Goal: Book appointment/travel/reservation

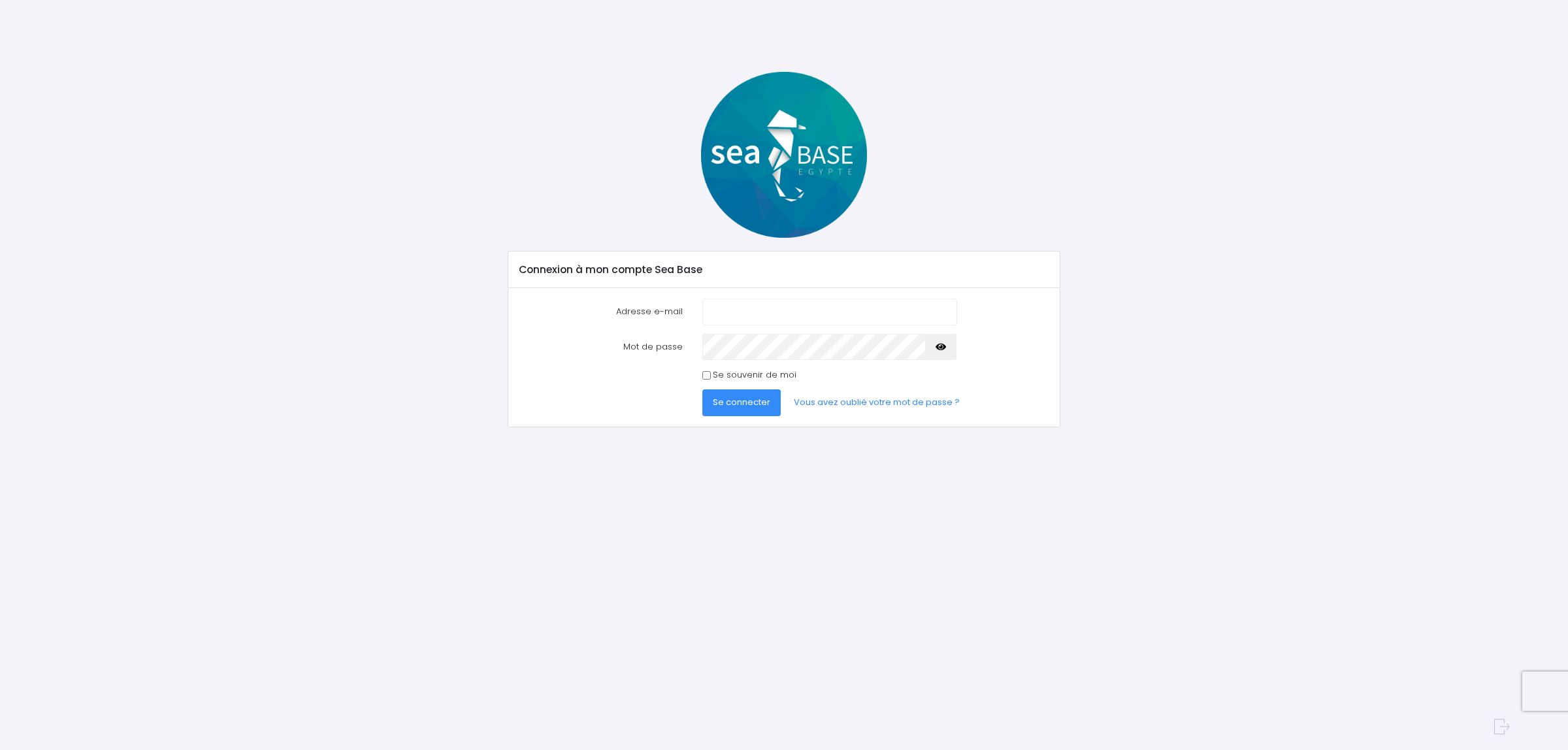
type input "[EMAIL_ADDRESS][DOMAIN_NAME]"
click at [745, 400] on span "Se connecter" at bounding box center [742, 402] width 58 height 13
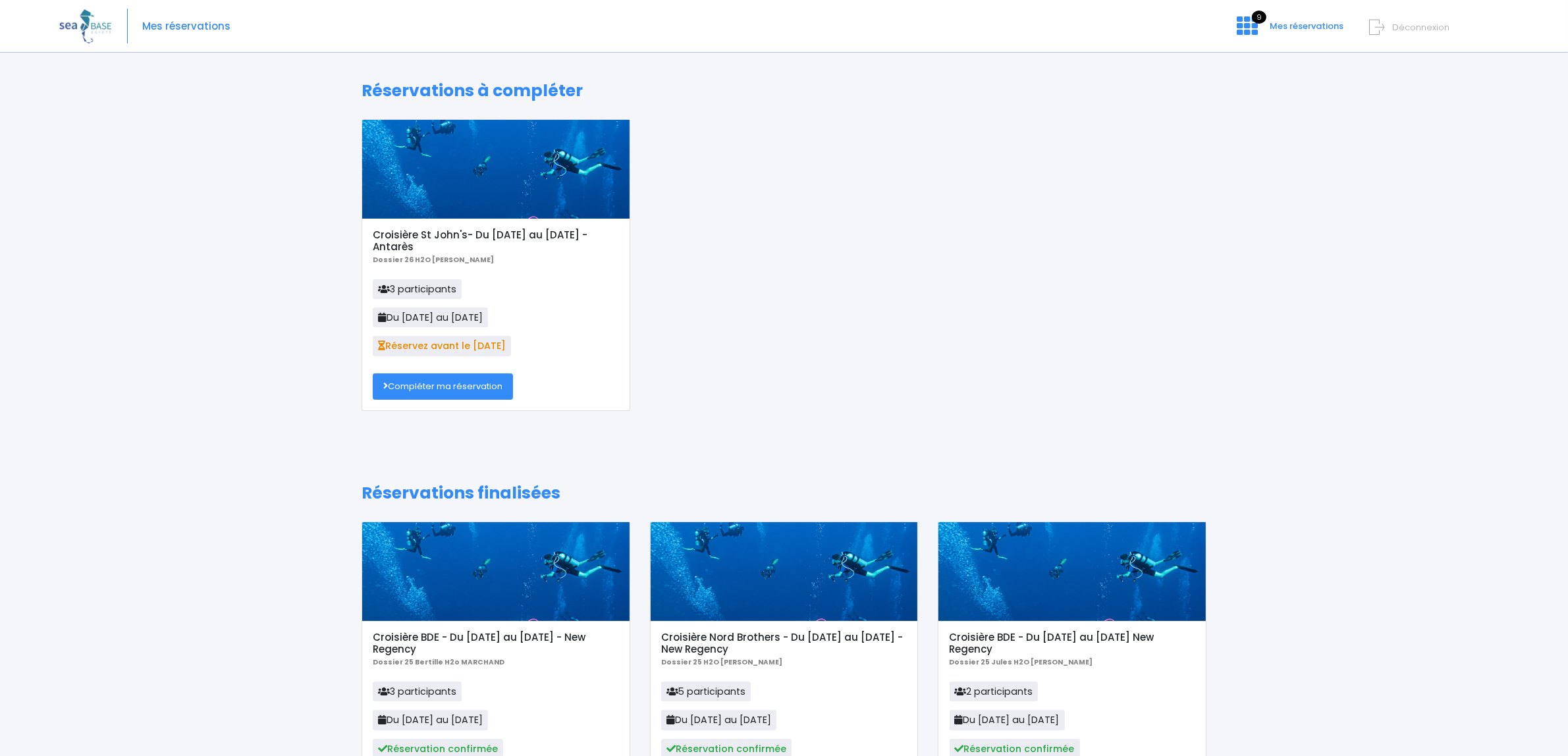
click at [472, 392] on link "Compléter ma réservation" at bounding box center [443, 386] width 141 height 27
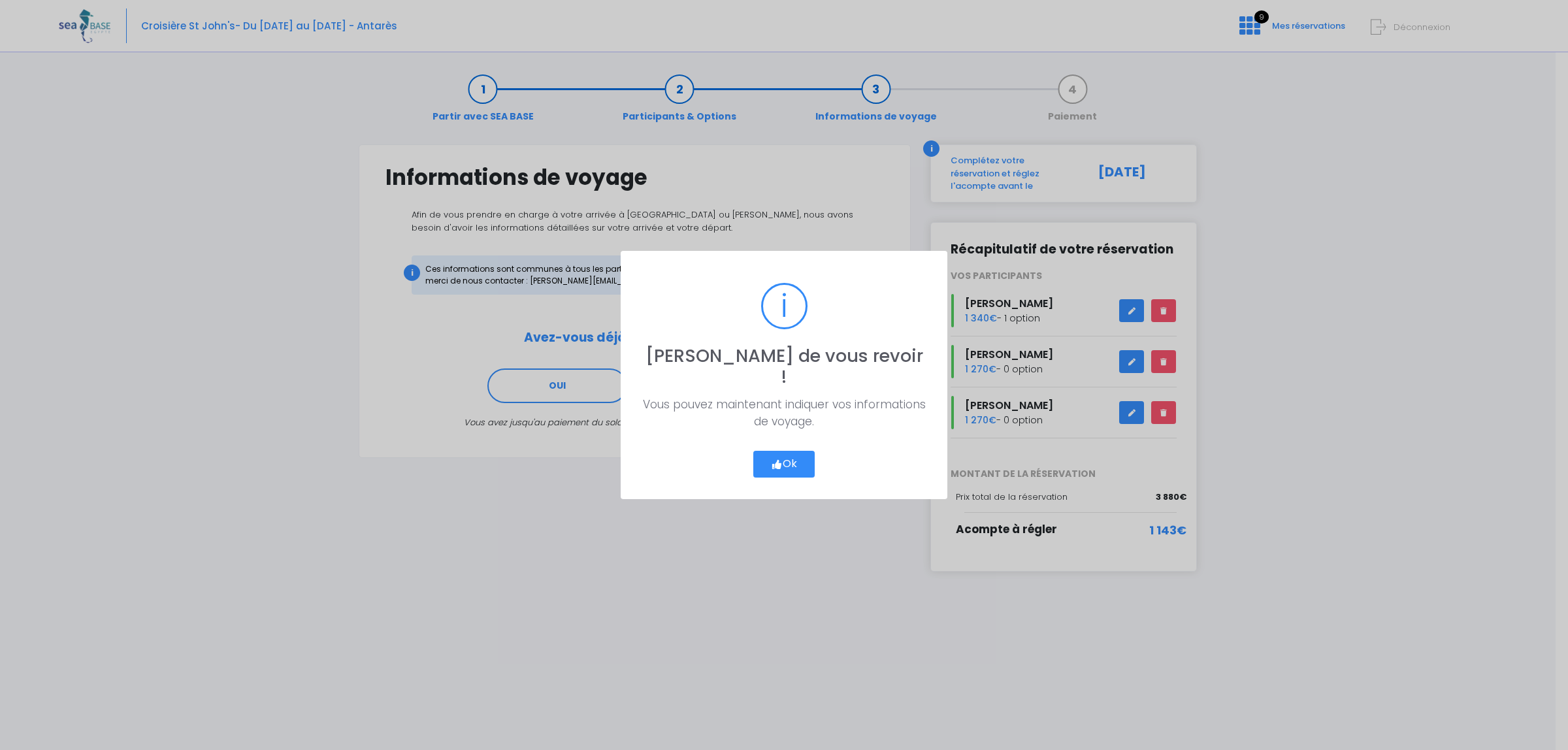
click at [802, 452] on button "Ok" at bounding box center [784, 464] width 61 height 27
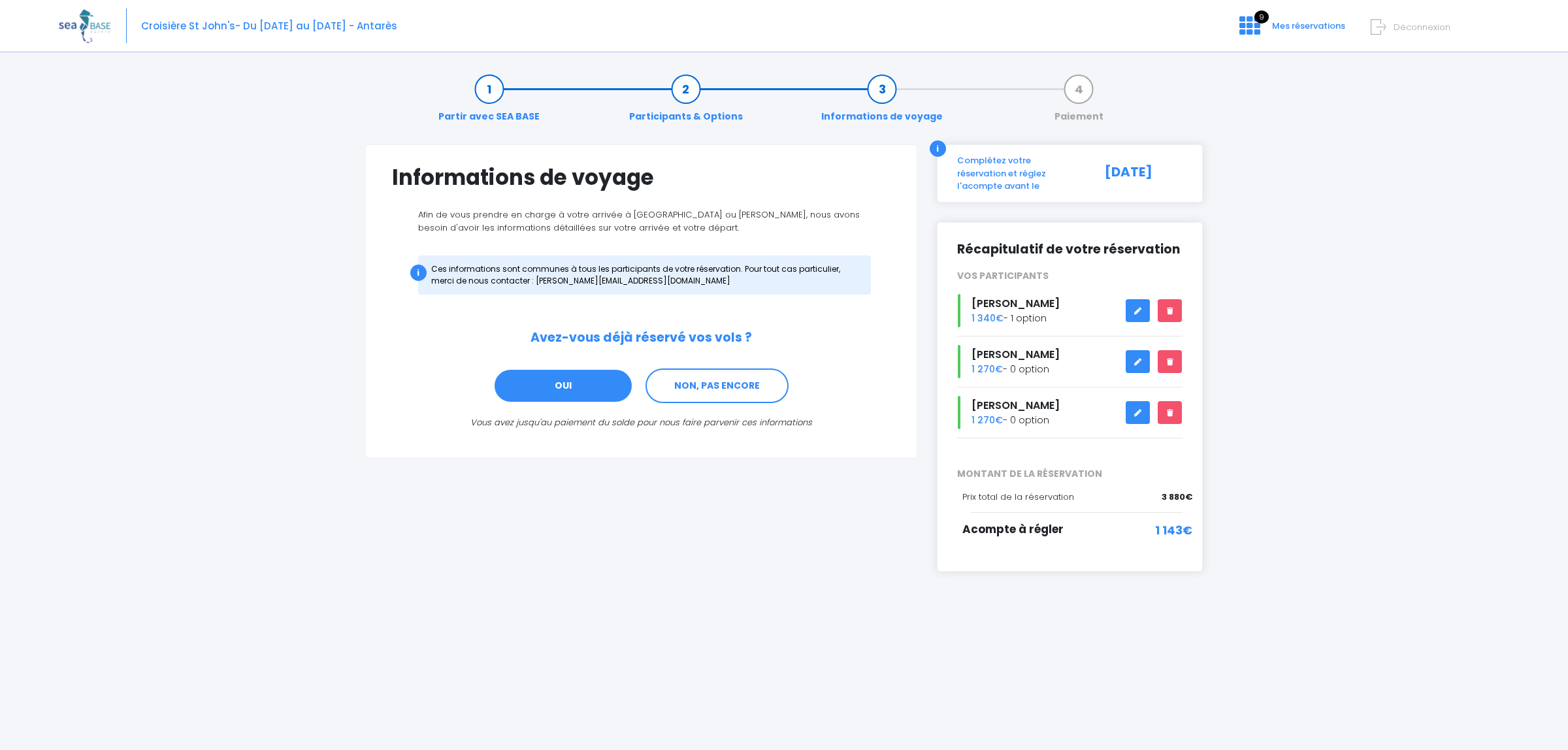
click at [577, 390] on link "OUI" at bounding box center [563, 386] width 140 height 35
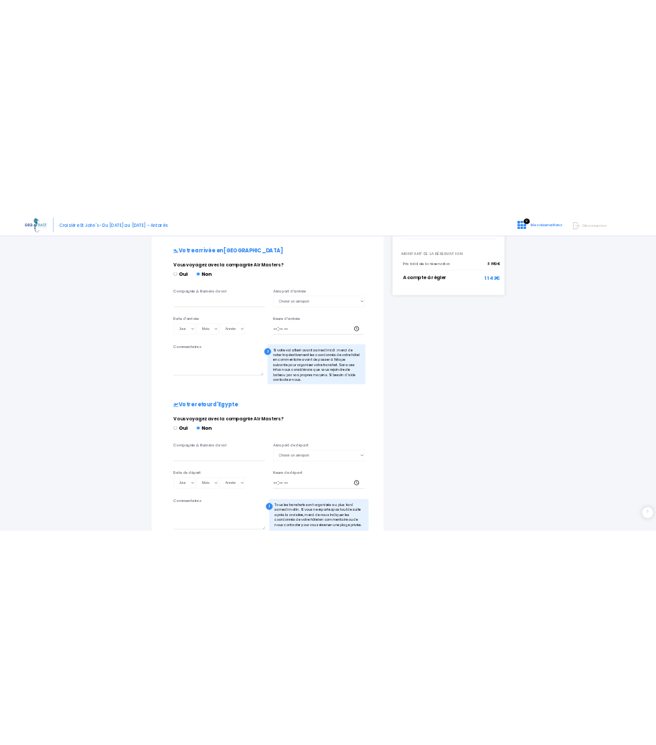
scroll to position [402, 0]
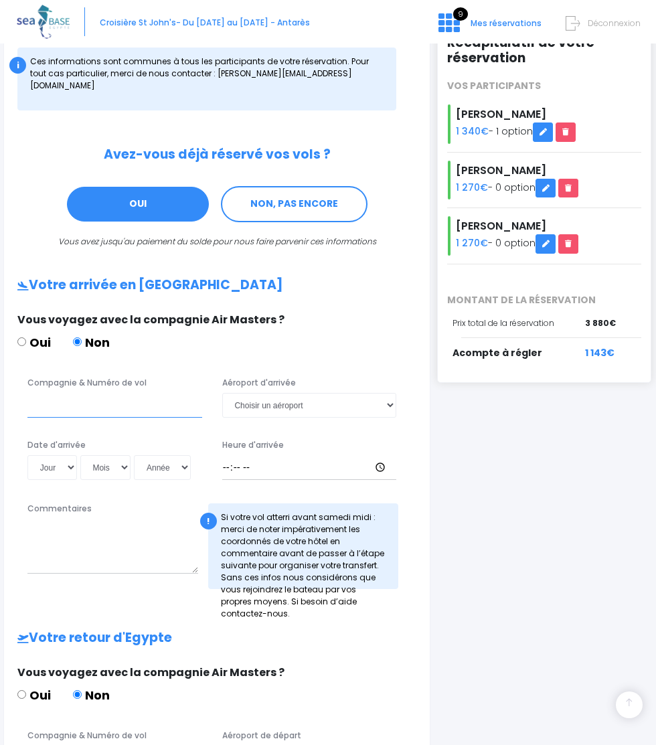
click at [107, 393] on input "Compagnie & Numéro de vol" at bounding box center [114, 405] width 175 height 25
type input "TO8048"
click at [275, 393] on select "Choisir un aéroport Hurghada Marsa Alam" at bounding box center [309, 405] width 175 height 25
select select "Hurghada"
click at [234, 393] on select "Choisir un aéroport Hurghada Marsa Alam" at bounding box center [309, 405] width 175 height 25
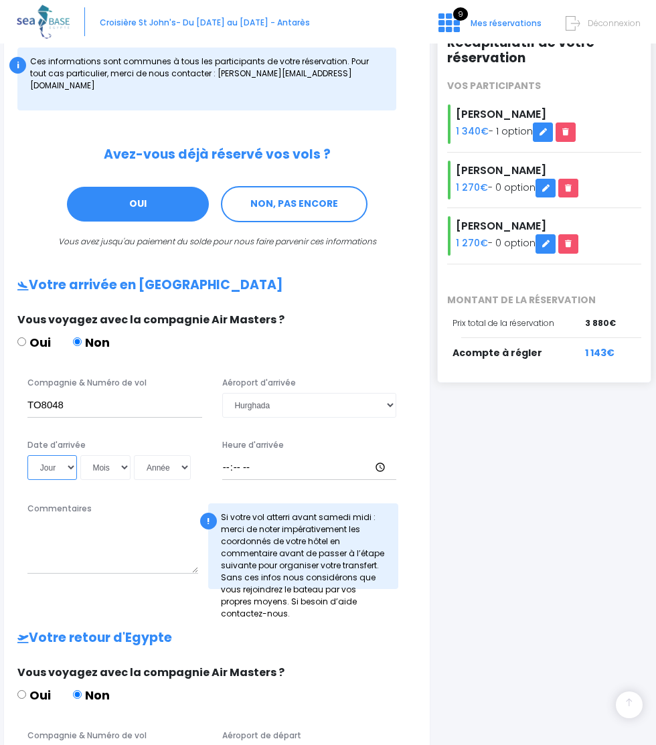
click at [77, 455] on select "Jour 01 02 03 04 05 06 07 08 09 10 11 12 13 14 15 16 17 18 19 20 21 22 23 24 25…" at bounding box center [52, 467] width 50 height 25
select select "17"
click at [71, 455] on select "Jour 01 02 03 04 05 06 07 08 09 10 11 12 13 14 15 16 17 18 19 20 21 22 23 24 25…" at bounding box center [52, 467] width 50 height 25
click at [131, 455] on select "Mois 01 02 03 04 05 06 07 08 09 10 11 12" at bounding box center [105, 467] width 51 height 25
select select "10"
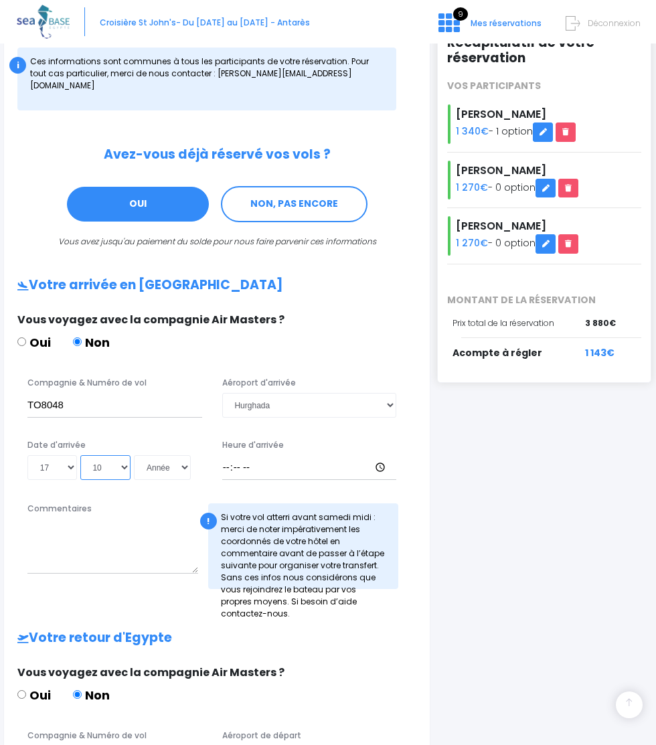
click at [125, 455] on select "Mois 01 02 03 04 05 06 07 08 09 10 11 12" at bounding box center [105, 467] width 51 height 25
click at [134, 455] on select "Année 2045 2044 2043 2042 2041 2040 2039 2038 2037 2036 2035 2034 2033 2032 203…" at bounding box center [162, 467] width 57 height 25
select select "2026"
click at [134, 455] on select "Année 2045 2044 2043 2042 2041 2040 2039 2038 2037 2036 2035 2034 2033 2032 203…" at bounding box center [162, 467] width 57 height 25
type input "2026-10-17"
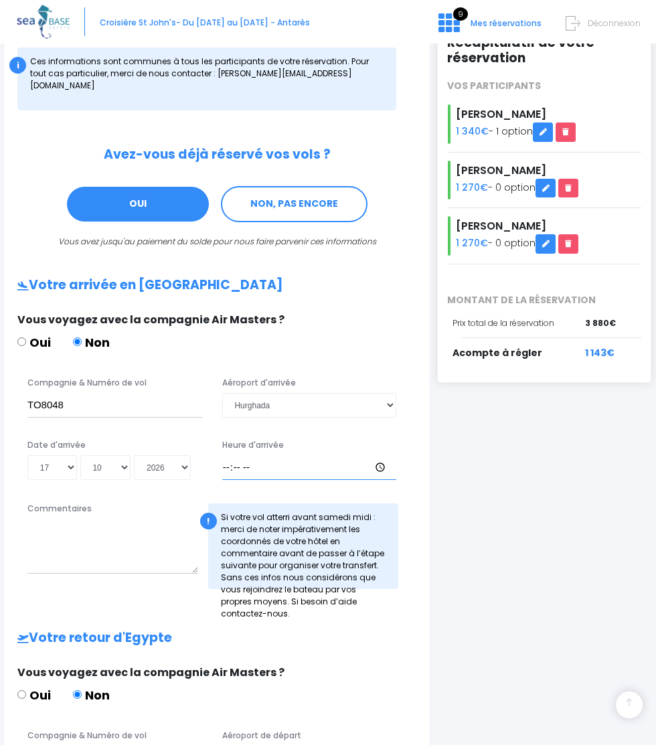
click at [240, 455] on input "Heure d'arrivée" at bounding box center [309, 467] width 175 height 25
type input "13:45"
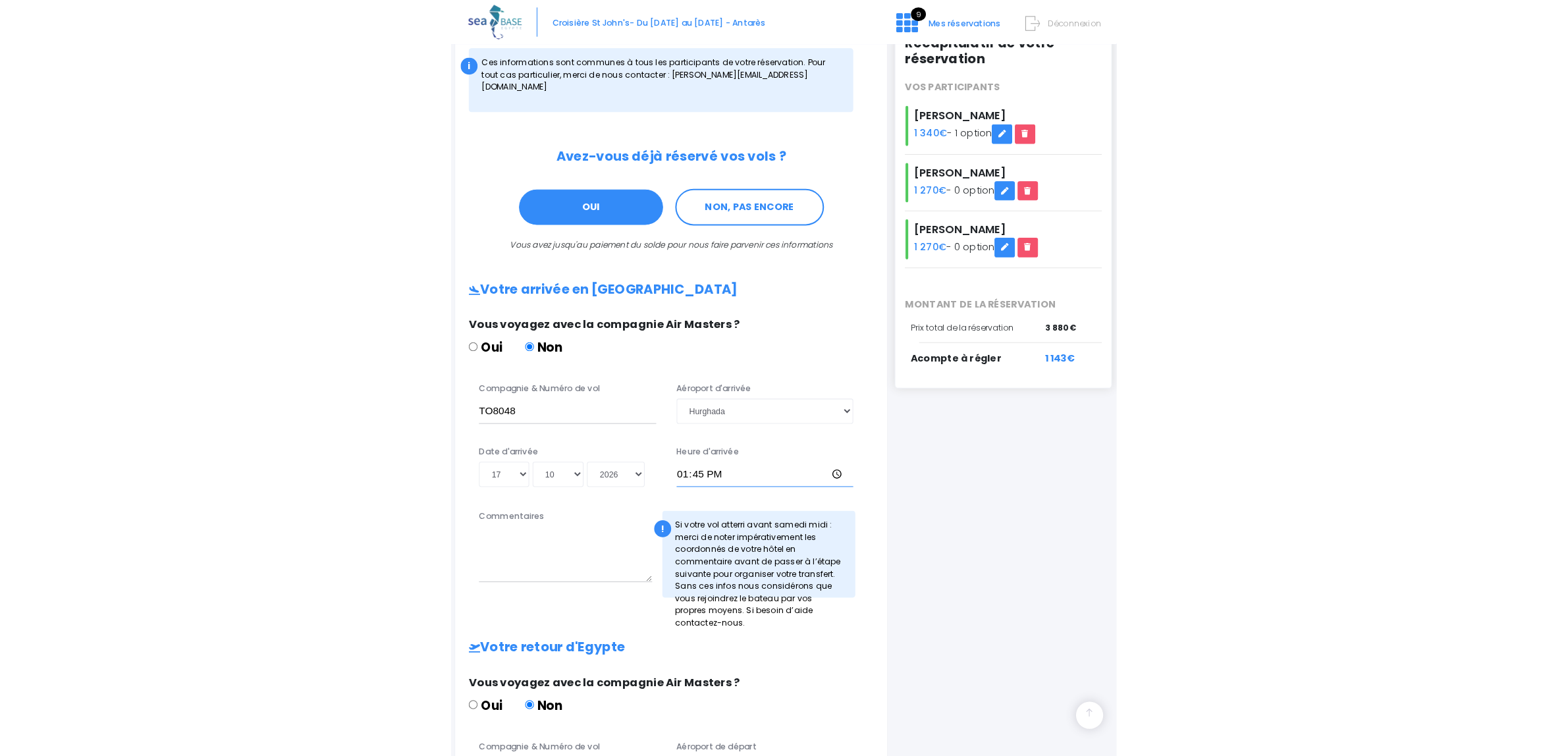
scroll to position [478, 0]
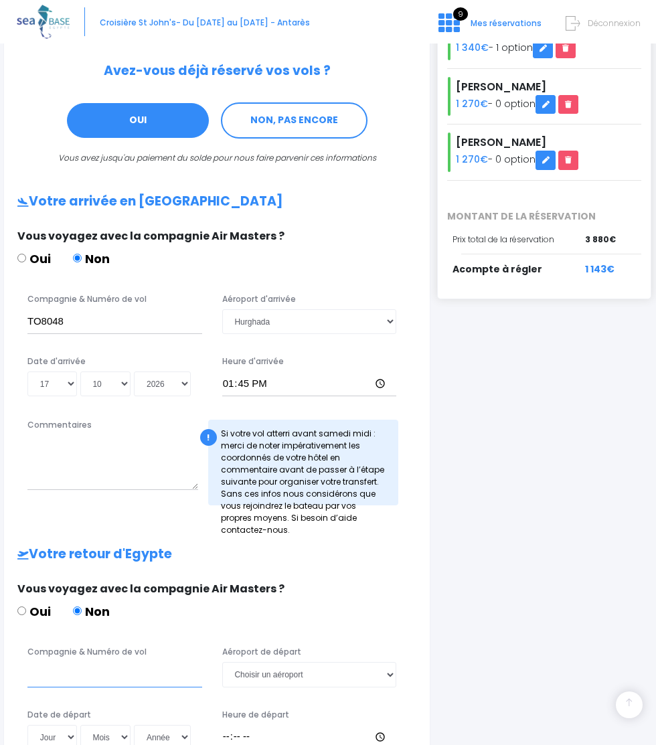
click at [117, 662] on input "Compagnie & Numéro de vol" at bounding box center [114, 674] width 175 height 25
type input "TO8049"
click at [291, 662] on select "Choisir un aéroport Hurghada Marsa Alam" at bounding box center [309, 674] width 175 height 25
select select "Hurghada"
click at [234, 662] on select "Choisir un aéroport Hurghada Marsa Alam" at bounding box center [309, 674] width 175 height 25
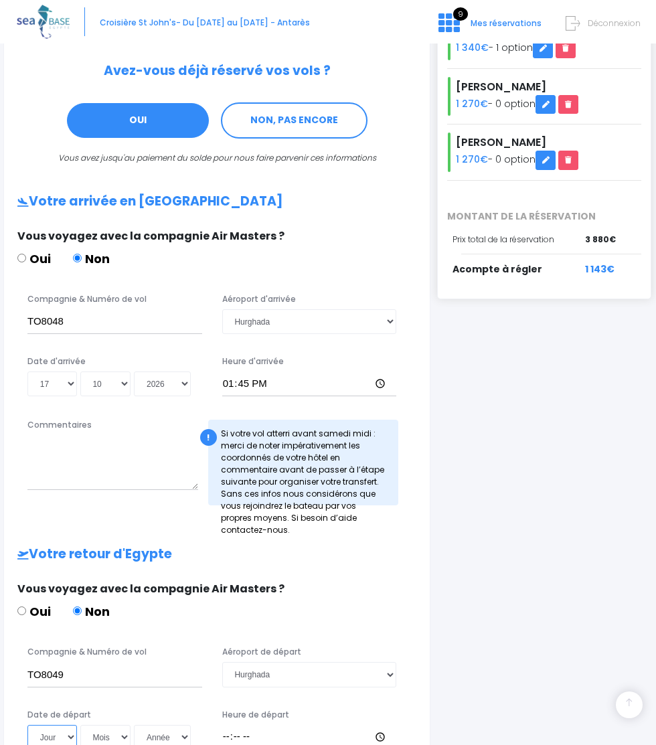
click at [77, 725] on select "Jour 01 02 03 04 05 06 07 08 09 10 11 12 13 14 15 16 17 18 19 20 21 22 23 24 25…" at bounding box center [52, 737] width 50 height 25
select select "24"
click at [71, 725] on select "Jour 01 02 03 04 05 06 07 08 09 10 11 12 13 14 15 16 17 18 19 20 21 22 23 24 25…" at bounding box center [52, 737] width 50 height 25
drag, startPoint x: 141, startPoint y: 540, endPoint x: 151, endPoint y: 541, distance: 10.1
click at [131, 725] on select "Mois 01 02 03 04 05 06 07 08 09 10 11 12" at bounding box center [105, 737] width 51 height 25
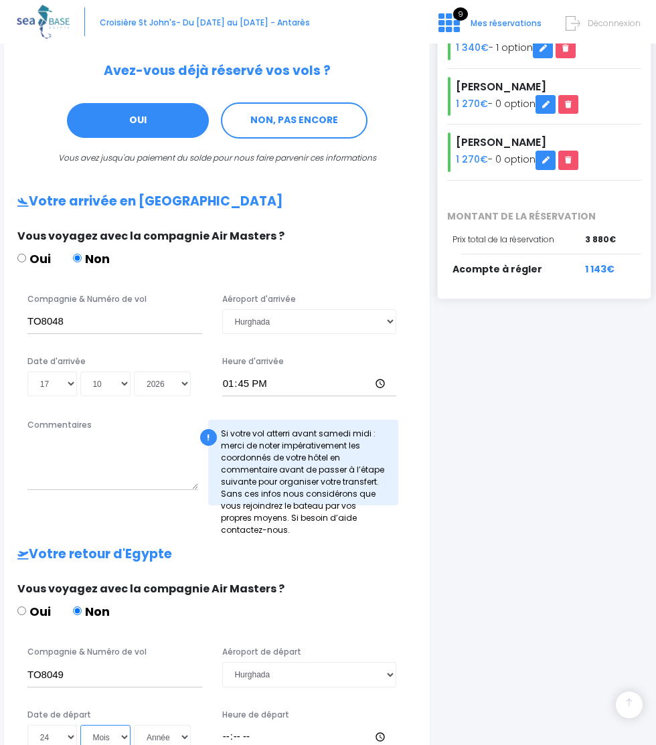
select select "10"
click at [125, 725] on select "Mois 01 02 03 04 05 06 07 08 09 10 11 12" at bounding box center [105, 737] width 51 height 25
click at [134, 725] on select "Année 2045 2044 2043 2042 2041 2040 2039 2038 2037 2036 2035 2034 2033 2032 203…" at bounding box center [162, 737] width 57 height 25
select select "2026"
click at [134, 725] on select "Année 2045 2044 2043 2042 2041 2040 2039 2038 2037 2036 2035 2034 2033 2032 203…" at bounding box center [162, 737] width 57 height 25
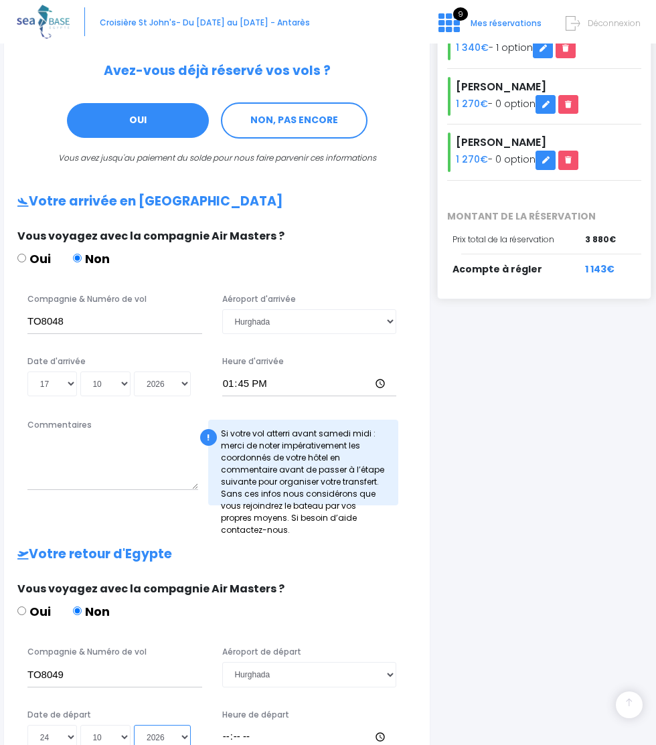
type input "2026-10-24"
click at [239, 725] on input "Heure de départ" at bounding box center [309, 737] width 175 height 25
type input "14:40"
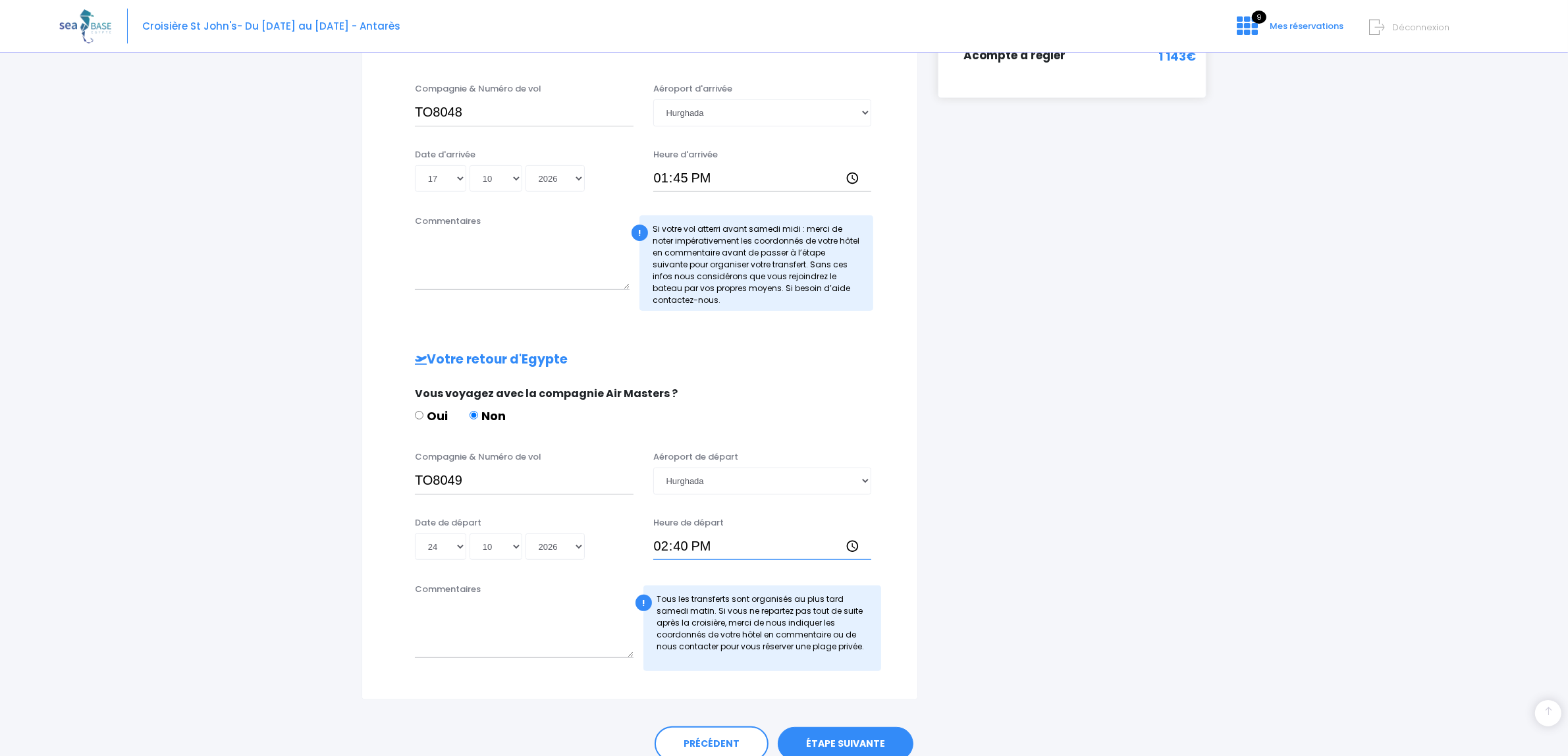
scroll to position [534, 0]
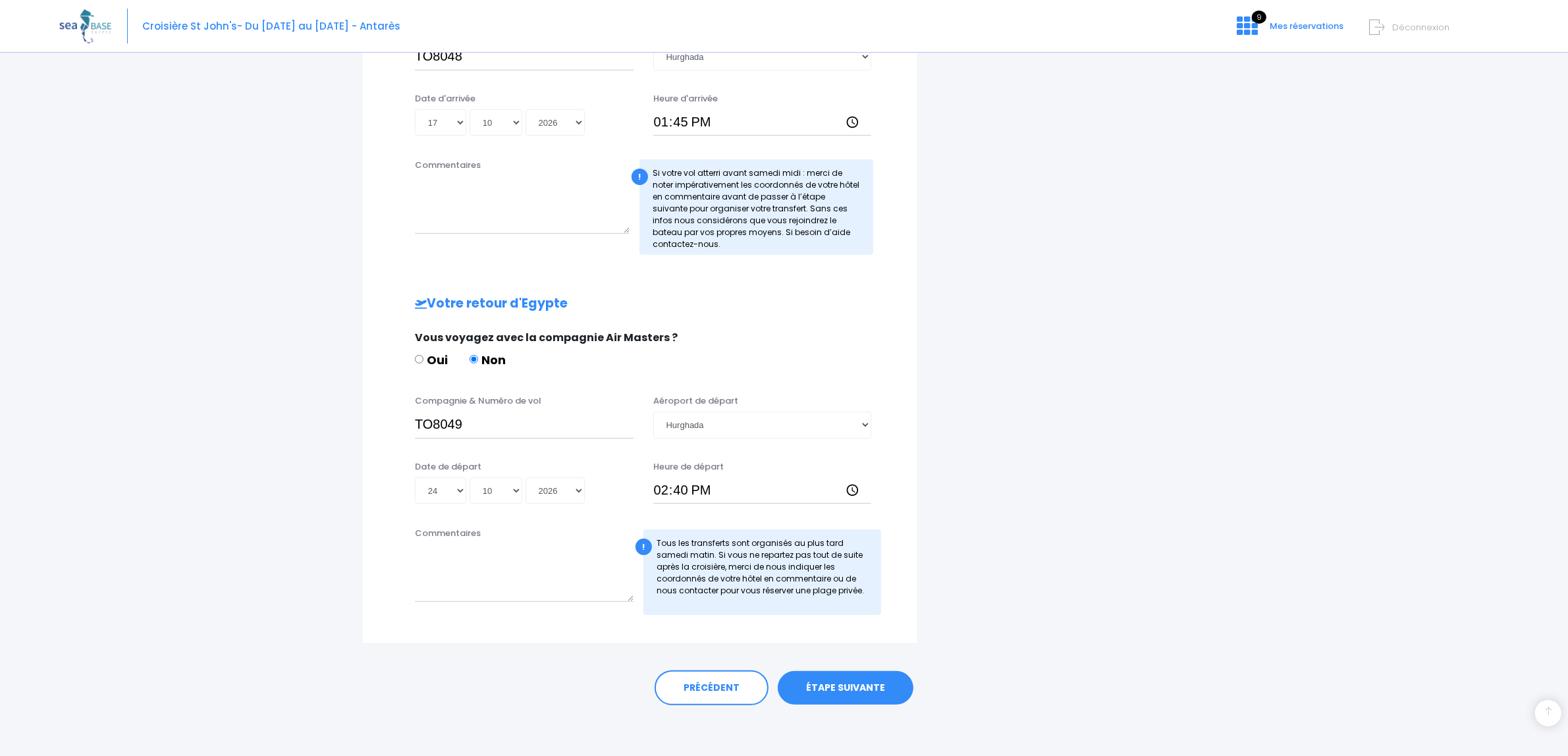
click at [833, 688] on link "ÉTAPE SUIVANTE" at bounding box center [846, 687] width 136 height 34
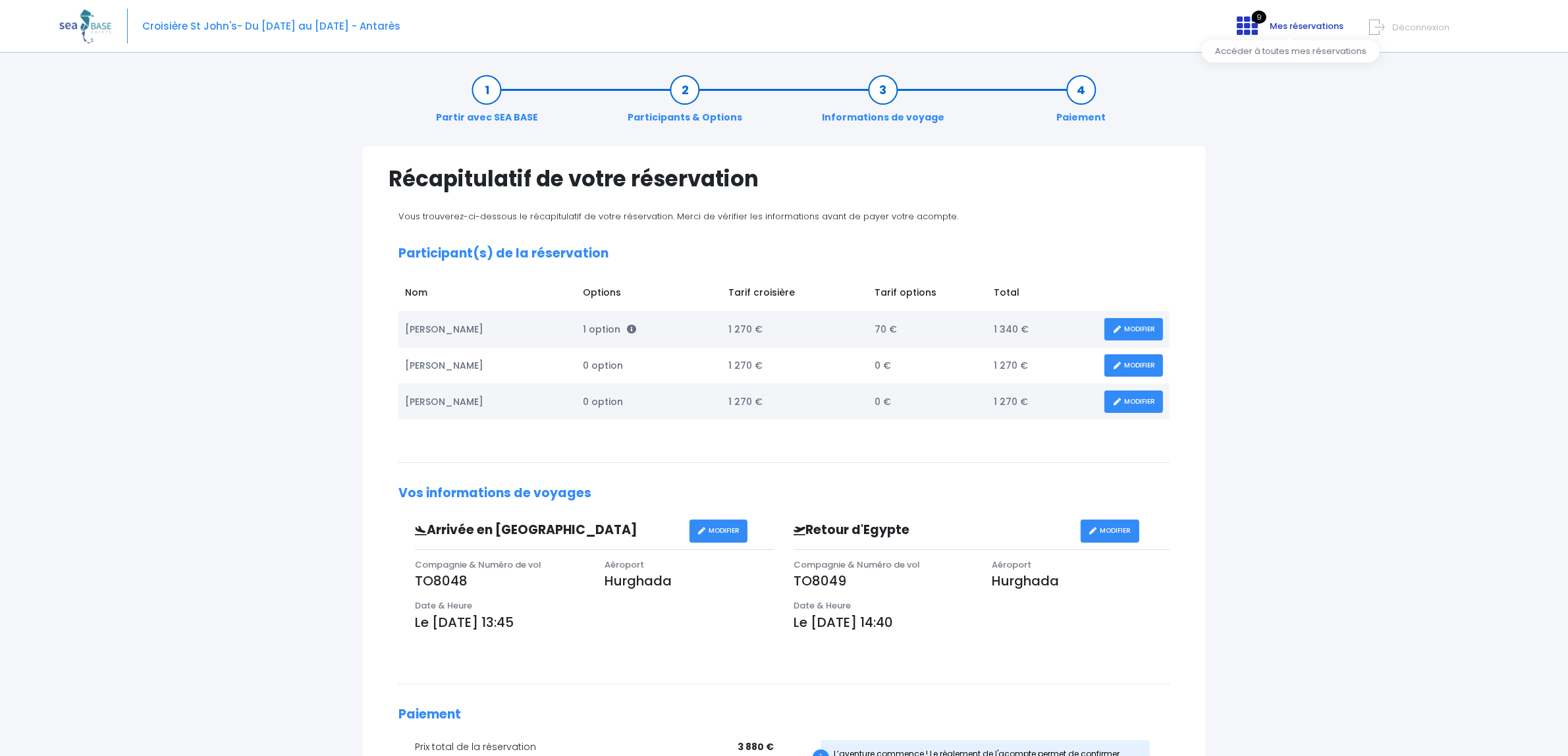
click at [1258, 24] on icon at bounding box center [1246, 25] width 21 height 21
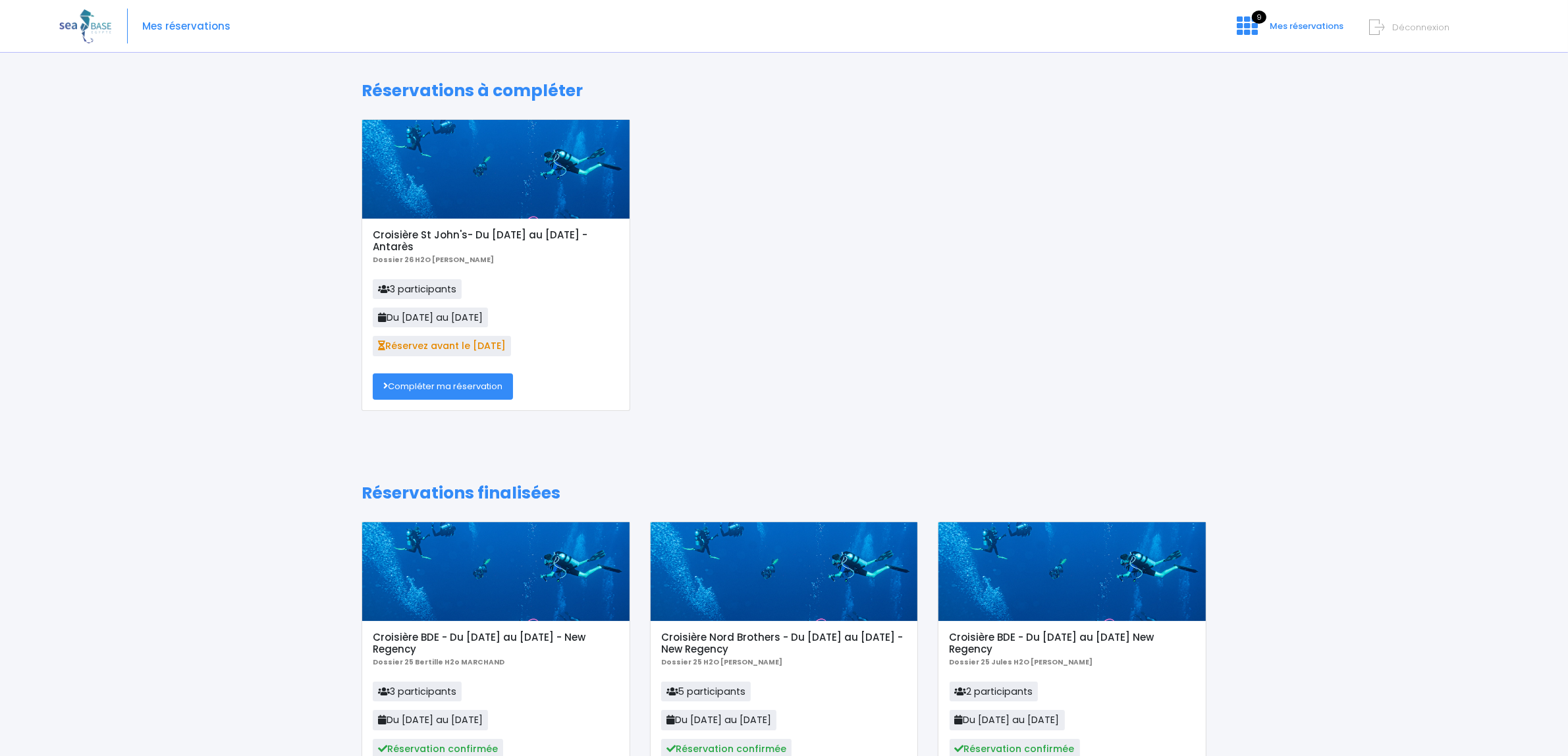
click at [430, 395] on link "Compléter ma réservation" at bounding box center [443, 386] width 141 height 27
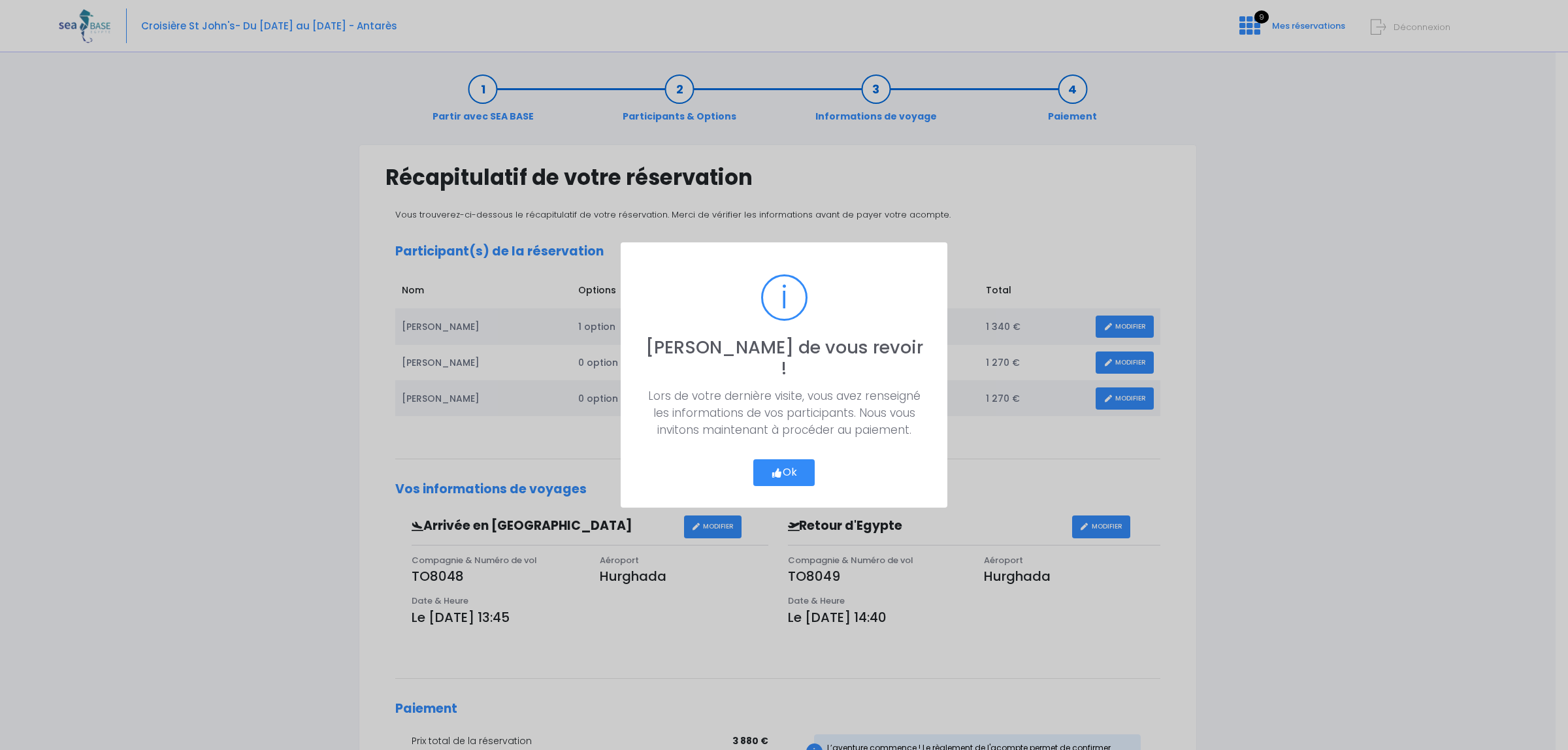
click at [795, 461] on button "Ok" at bounding box center [784, 473] width 61 height 27
